Goal: Submit feedback/report problem: Provide input to the site owners about the experience or issues

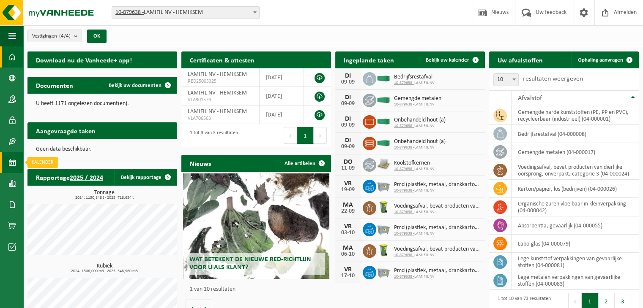
click at [8, 165] on link "Kalender" at bounding box center [11, 162] width 23 height 21
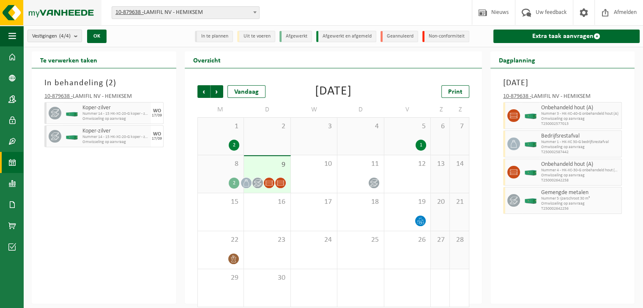
click at [22, 11] on img at bounding box center [50, 12] width 101 height 25
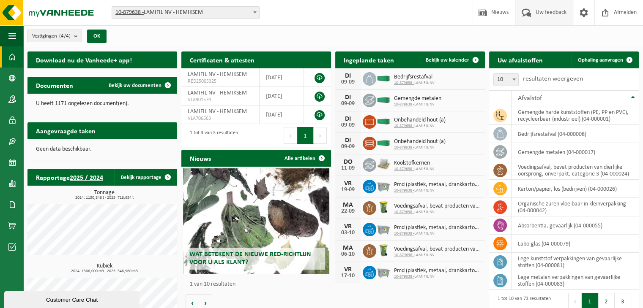
click at [529, 19] on span at bounding box center [526, 12] width 14 height 25
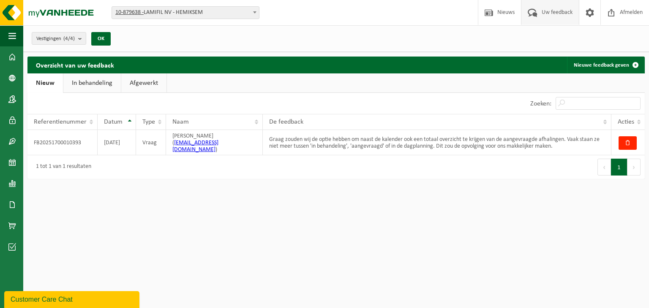
click at [82, 88] on link "In behandeling" at bounding box center [91, 83] width 57 height 19
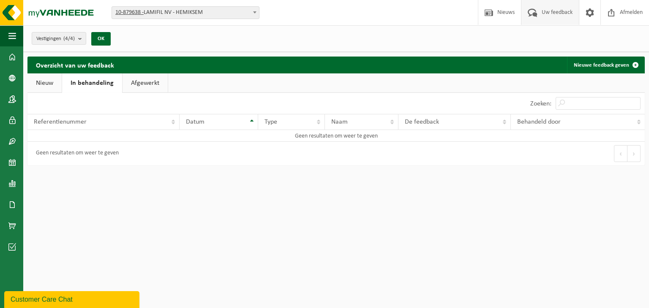
click at [58, 89] on link "Nieuw" at bounding box center [44, 83] width 34 height 19
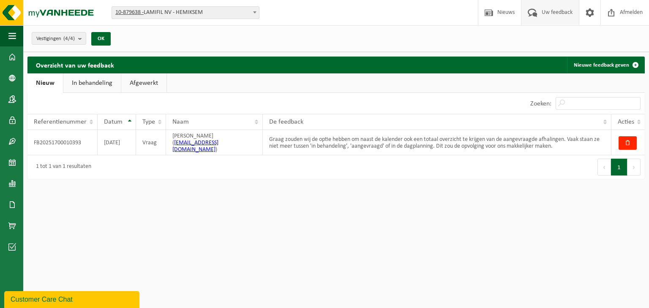
click at [98, 86] on link "In behandeling" at bounding box center [91, 83] width 57 height 19
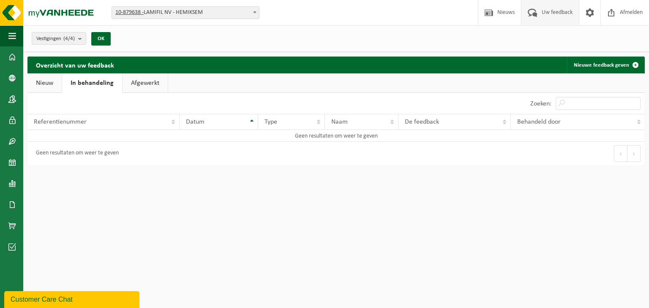
click at [153, 83] on link "Afgewerkt" at bounding box center [145, 83] width 45 height 19
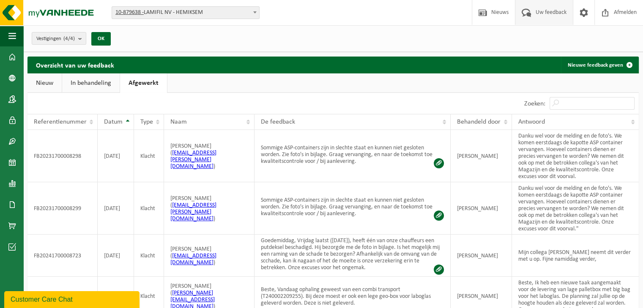
click at [50, 87] on link "Nieuw" at bounding box center [44, 83] width 34 height 19
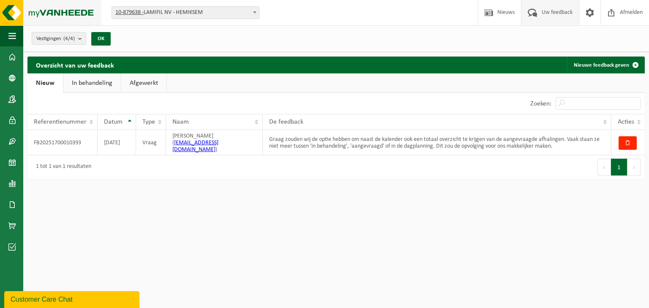
click at [45, 11] on img at bounding box center [50, 12] width 101 height 25
